Goal: Navigation & Orientation: Find specific page/section

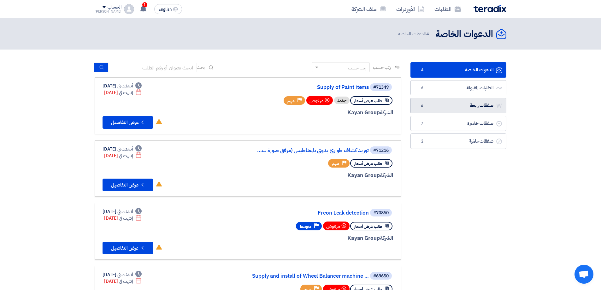
click at [451, 99] on link "صفقات رابحة صفقات رابحة 6" at bounding box center [459, 105] width 96 height 15
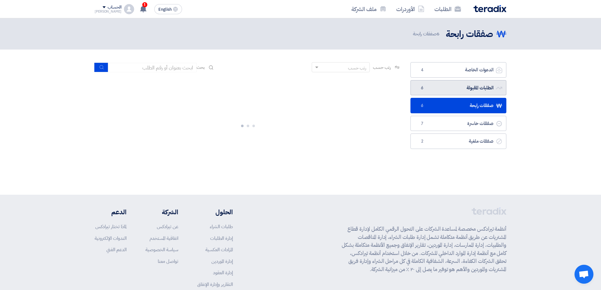
click at [451, 87] on link "الطلبات المقبولة الطلبات المقبولة 6" at bounding box center [459, 87] width 96 height 15
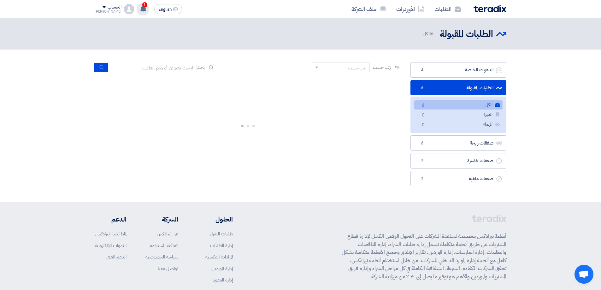
click at [140, 11] on use at bounding box center [143, 8] width 6 height 7
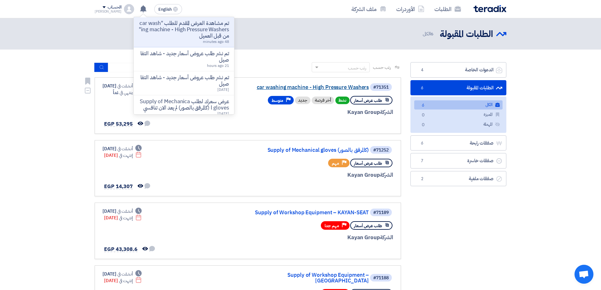
click at [338, 89] on link "car washing machine - High Pressure Washers" at bounding box center [306, 88] width 126 height 6
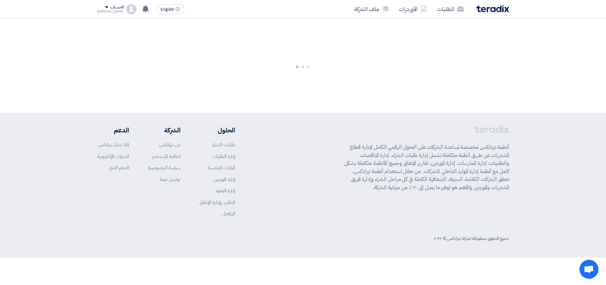
click at [480, 9] on img at bounding box center [492, 8] width 33 height 7
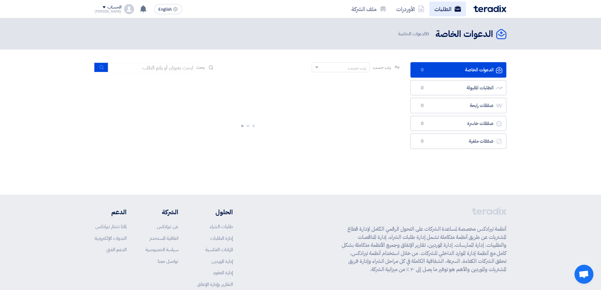
click at [435, 8] on link "الطلبات" at bounding box center [448, 9] width 37 height 15
